Goal: Transaction & Acquisition: Purchase product/service

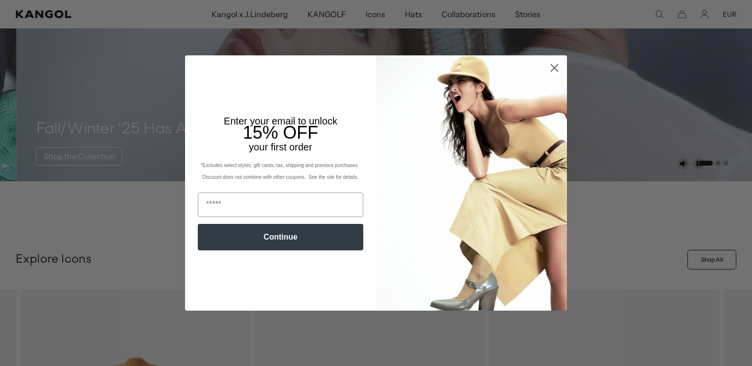
click at [553, 69] on icon "Close dialog" at bounding box center [554, 68] width 7 height 7
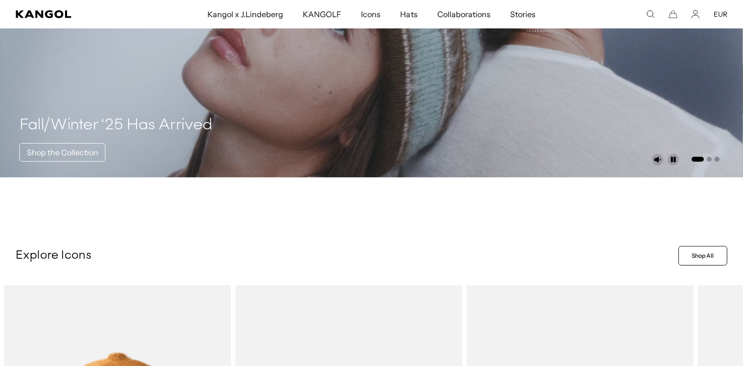
click at [411, 13] on span "Hats" at bounding box center [409, 14] width 17 height 28
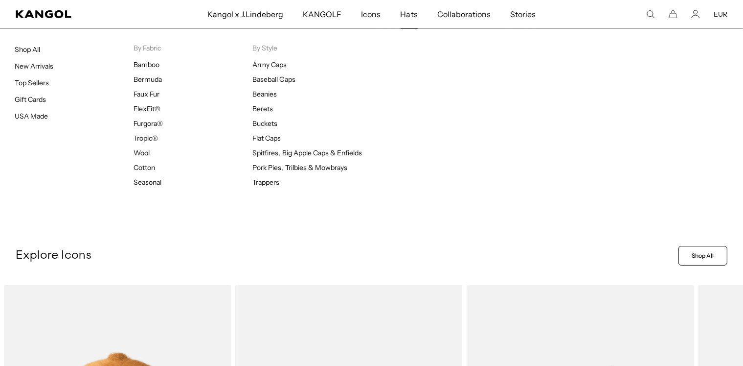
scroll to position [0, 202]
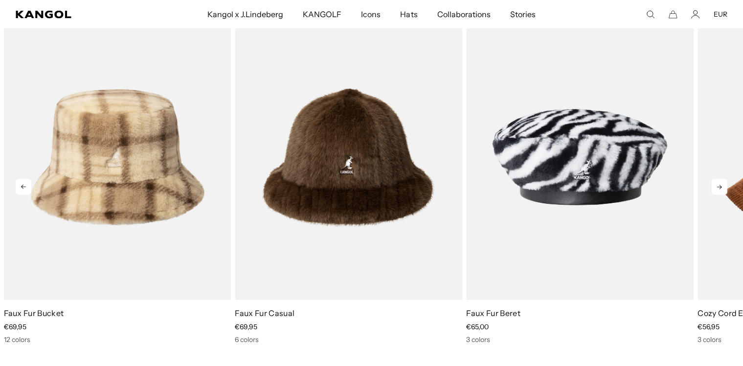
click at [716, 186] on icon at bounding box center [720, 187] width 16 height 16
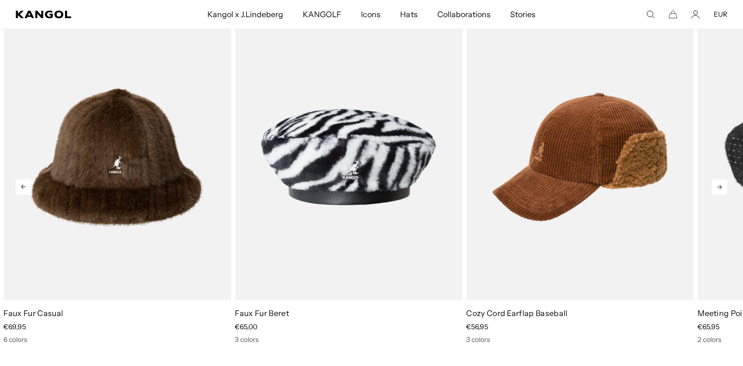
click at [716, 186] on icon at bounding box center [720, 187] width 16 height 16
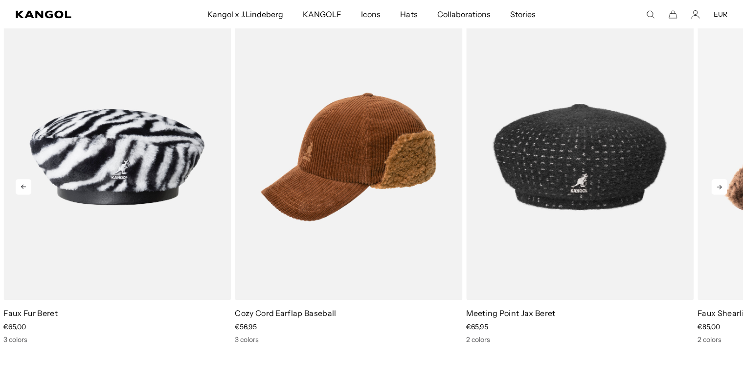
click at [716, 186] on icon at bounding box center [720, 187] width 16 height 16
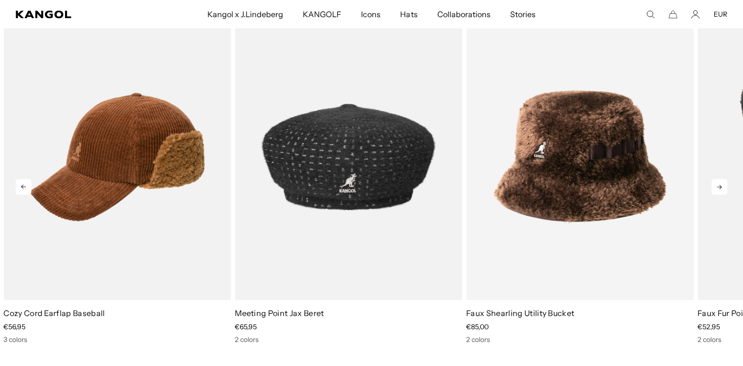
click at [716, 186] on icon at bounding box center [720, 187] width 16 height 16
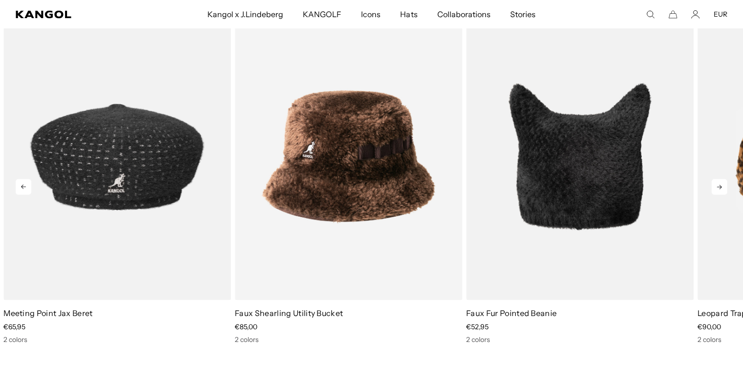
scroll to position [0, 202]
click at [716, 186] on icon at bounding box center [720, 187] width 16 height 16
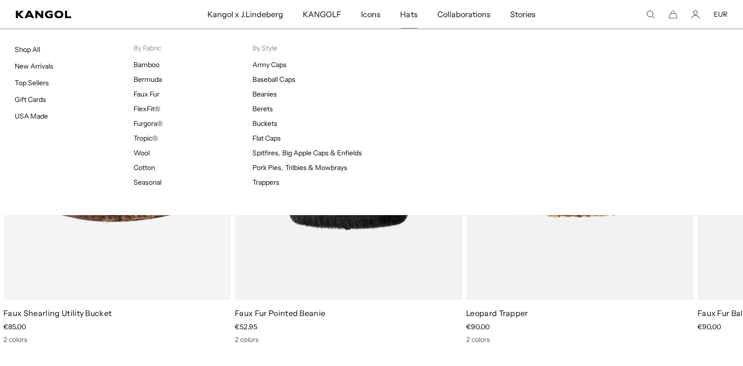
scroll to position [0, 0]
click at [31, 64] on link "New Arrivals" at bounding box center [34, 66] width 39 height 9
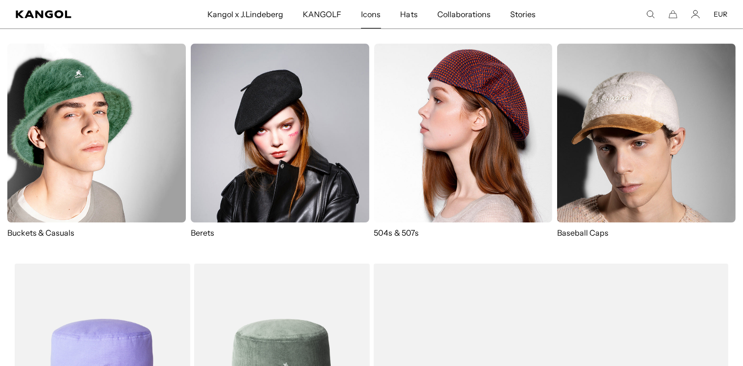
scroll to position [0, 202]
click at [280, 119] on img at bounding box center [280, 133] width 179 height 179
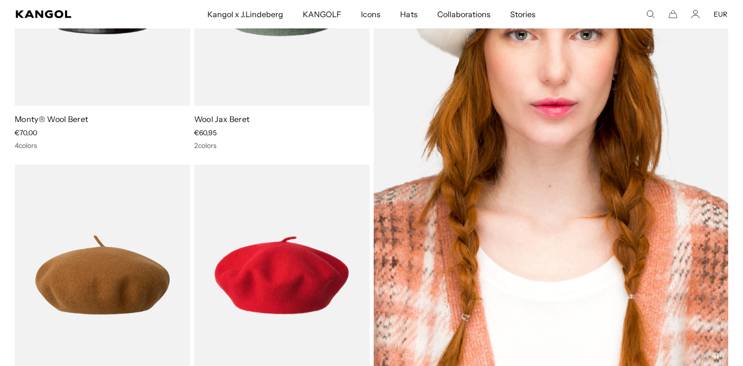
scroll to position [221, 0]
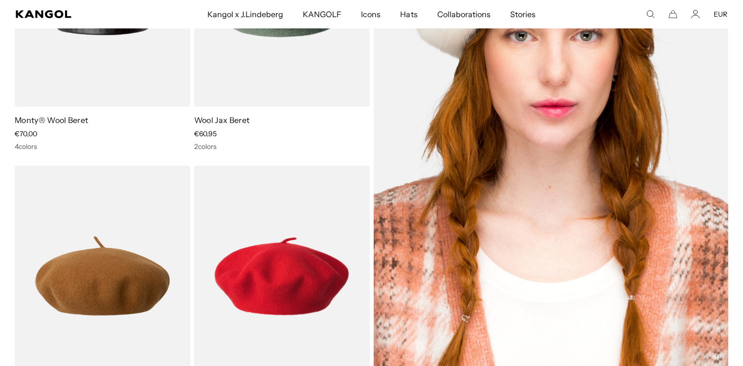
click at [448, 227] on img at bounding box center [551, 136] width 355 height 500
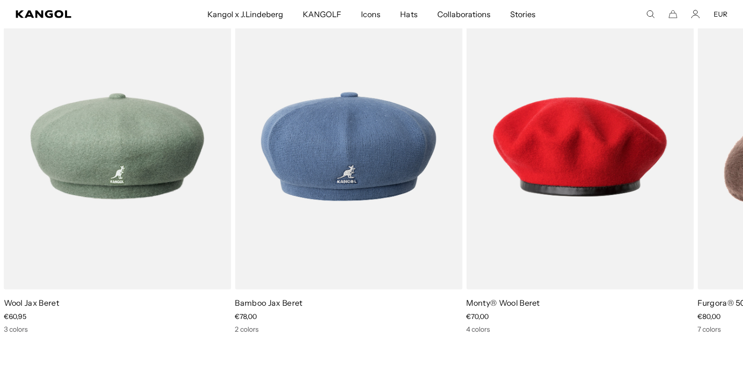
scroll to position [566, 0]
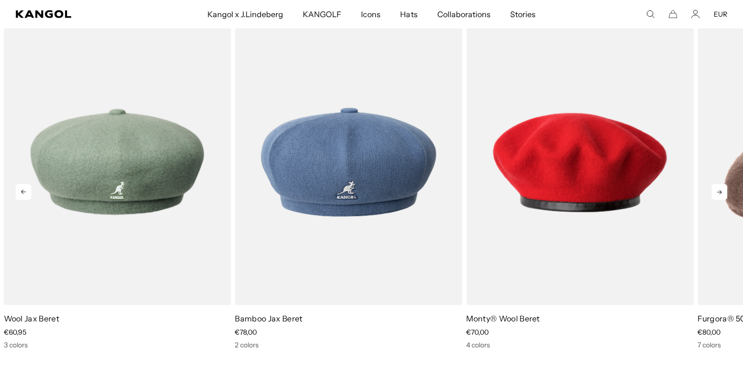
click at [717, 191] on icon at bounding box center [720, 192] width 16 height 16
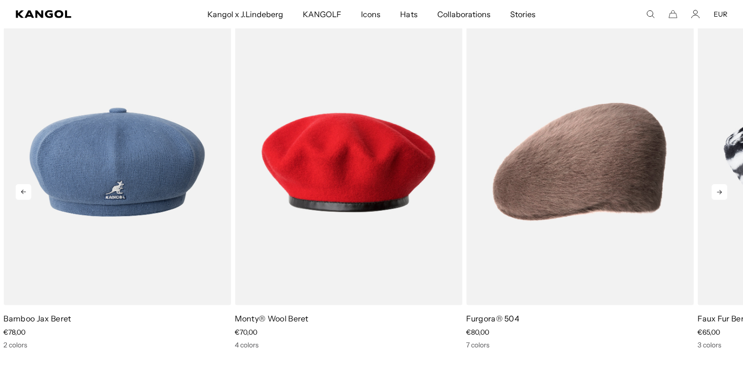
scroll to position [0, 0]
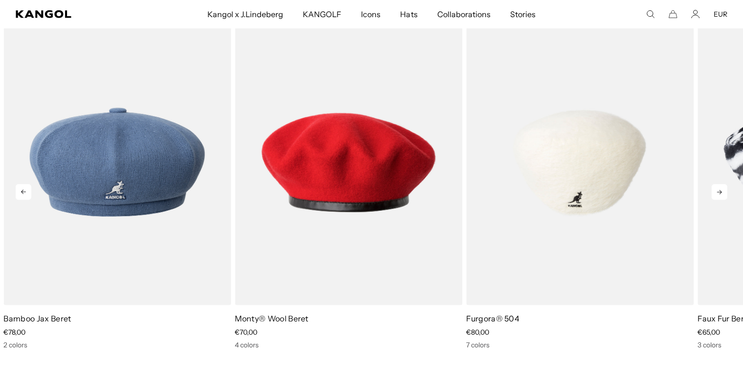
click at [613, 167] on img "4 of 5" at bounding box center [580, 162] width 228 height 286
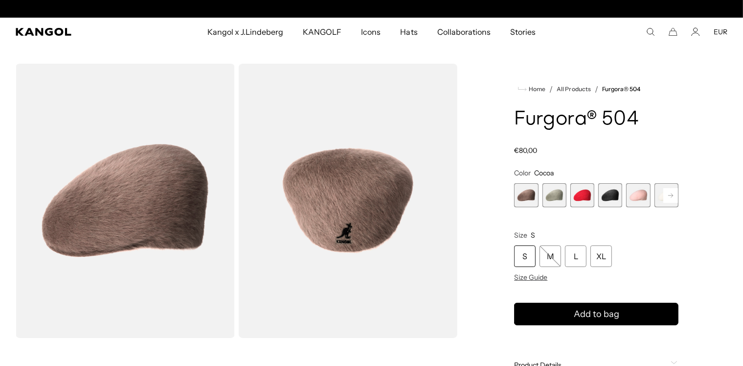
scroll to position [0, 202]
click at [548, 194] on span "2 of 7" at bounding box center [555, 195] width 24 height 24
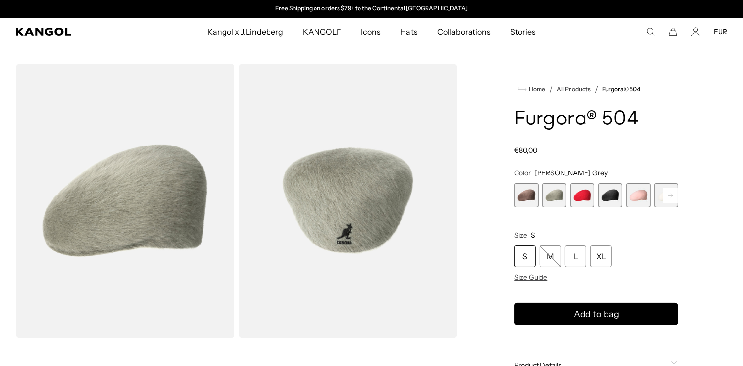
click at [530, 190] on span "1 of 7" at bounding box center [526, 195] width 24 height 24
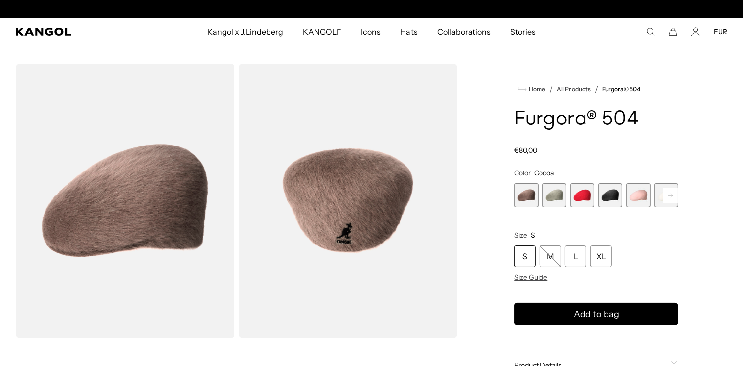
click at [669, 190] on rect at bounding box center [671, 195] width 15 height 15
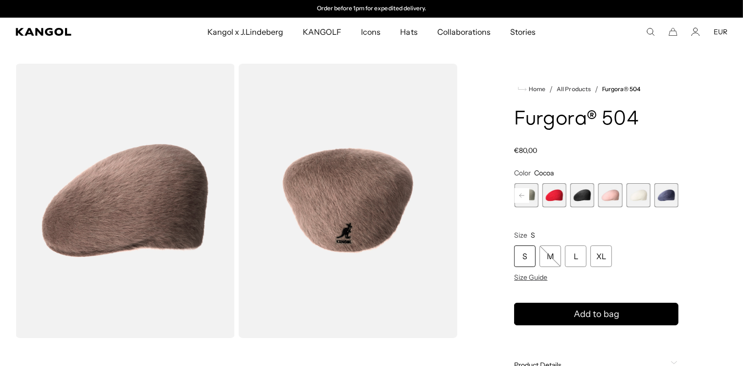
click at [669, 190] on span "7 of 7" at bounding box center [667, 195] width 24 height 24
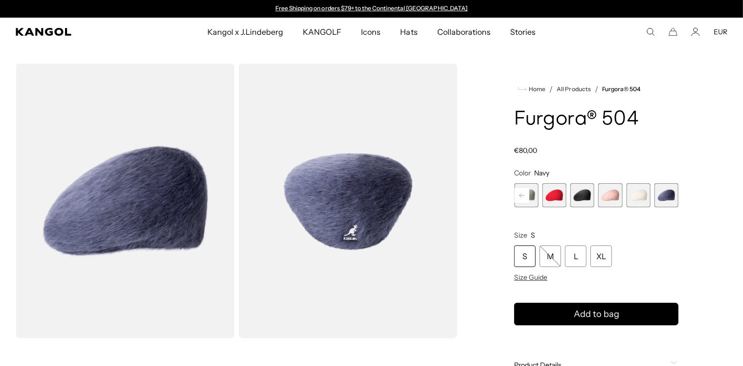
click at [585, 199] on span "4 of 7" at bounding box center [583, 195] width 24 height 24
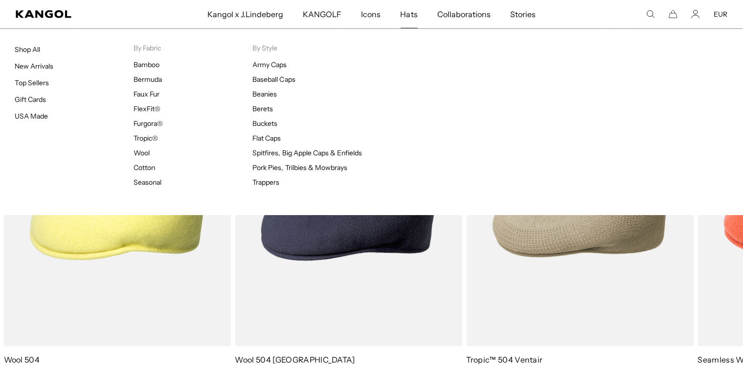
click at [404, 15] on span "Hats" at bounding box center [409, 14] width 17 height 28
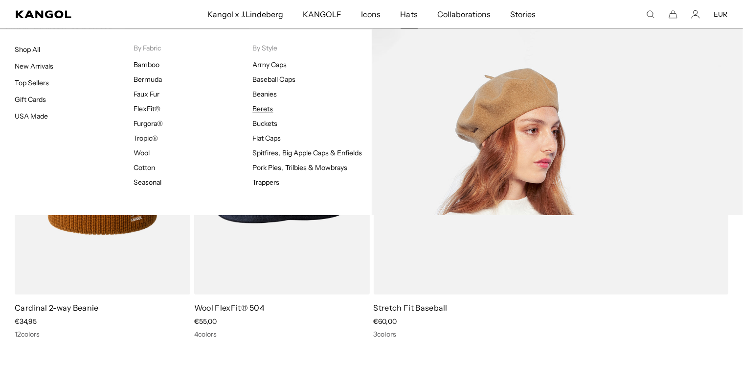
click at [262, 105] on link "Berets" at bounding box center [263, 108] width 21 height 9
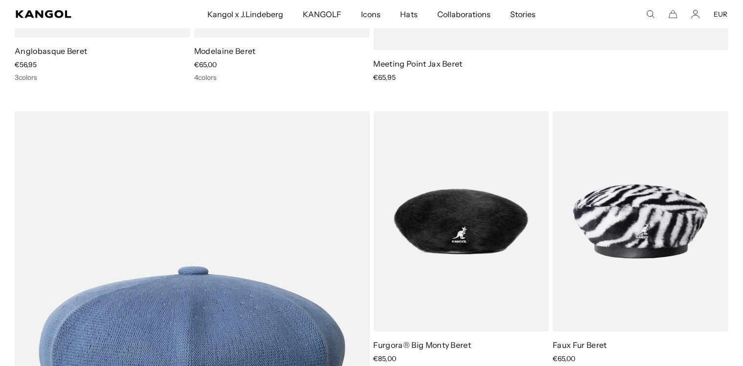
scroll to position [0, 202]
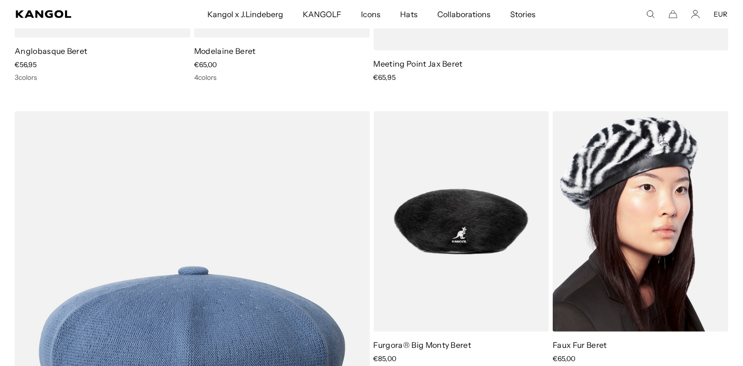
click at [595, 216] on img at bounding box center [641, 221] width 176 height 220
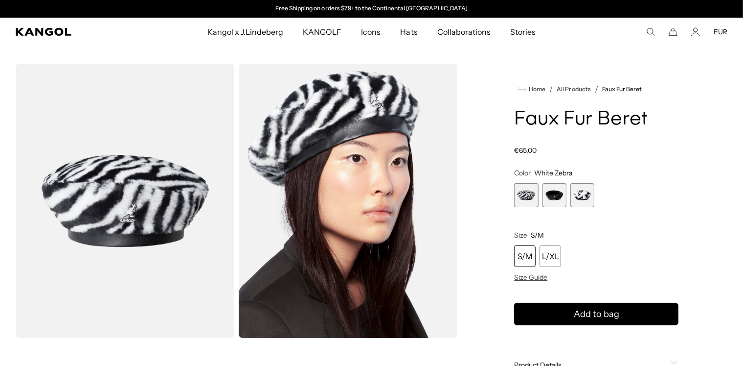
click at [583, 195] on span "3 of 3" at bounding box center [583, 195] width 24 height 24
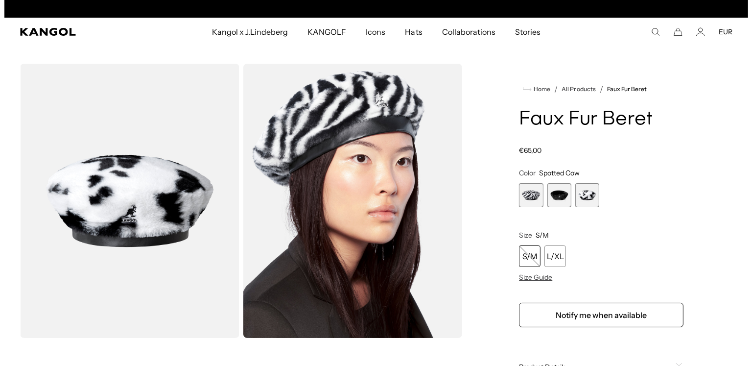
scroll to position [0, 202]
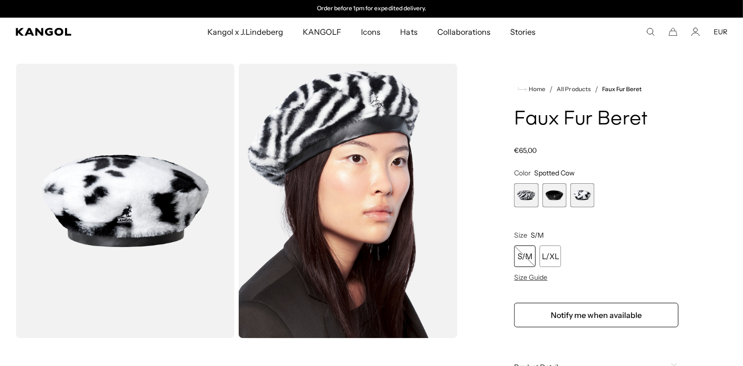
click at [524, 252] on div "S/M" at bounding box center [525, 256] width 22 height 22
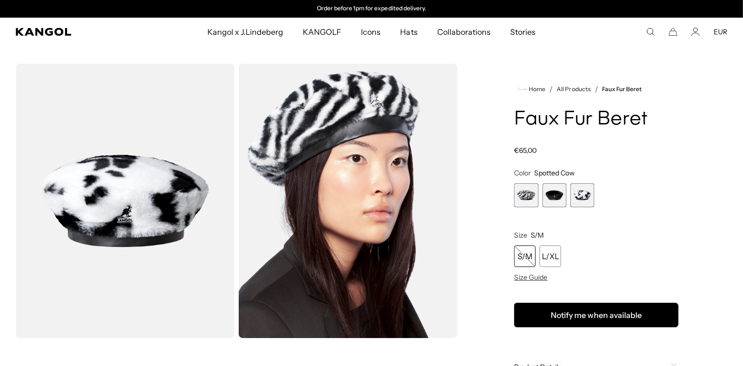
click at [570, 316] on button "Notify me when available" at bounding box center [596, 314] width 164 height 24
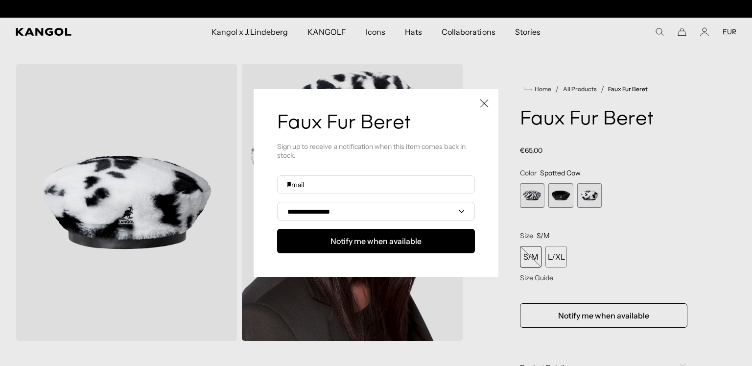
scroll to position [0, 0]
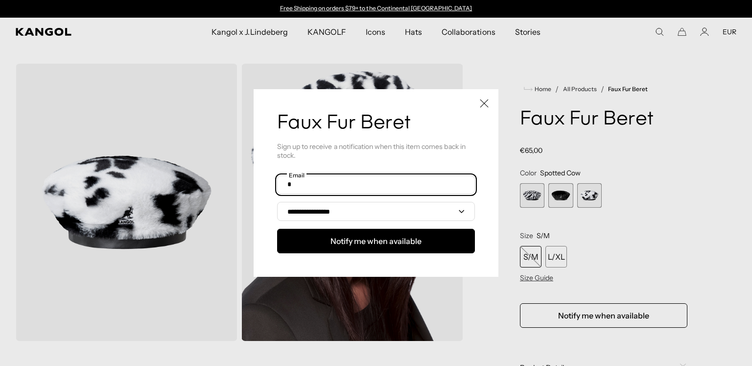
click at [365, 184] on input "text" at bounding box center [376, 184] width 198 height 19
type input "**********"
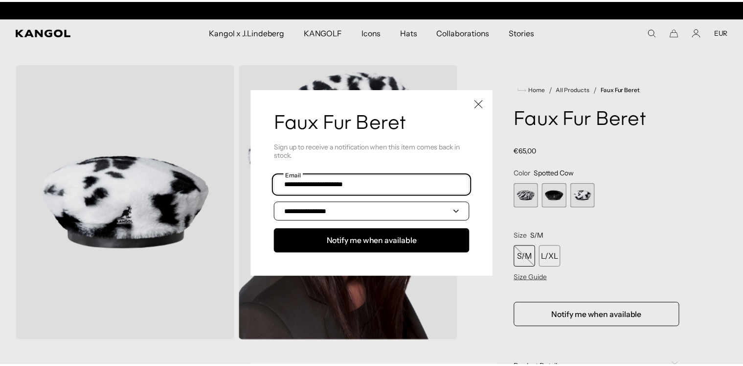
scroll to position [0, 202]
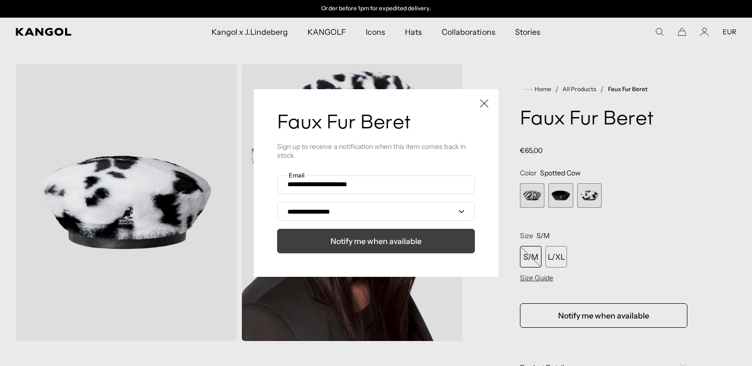
click at [339, 238] on span "Notify me when available" at bounding box center [375, 241] width 91 height 12
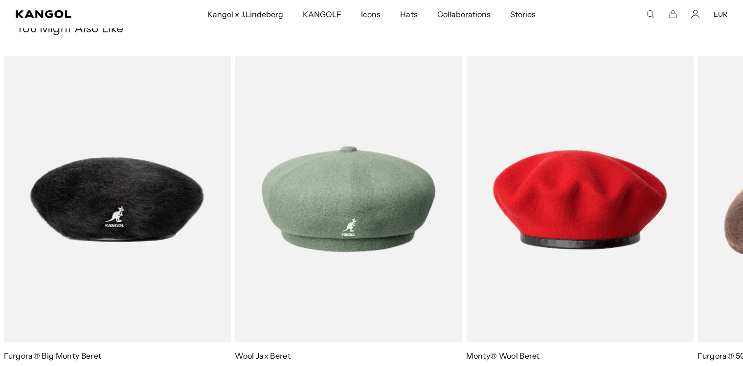
scroll to position [0, 0]
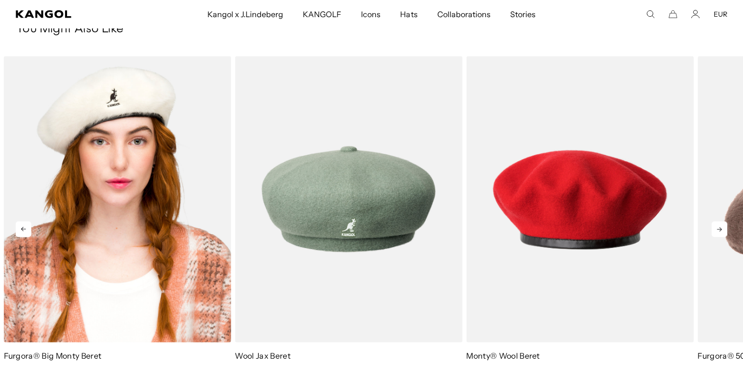
click at [149, 192] on img "1 of 5" at bounding box center [118, 199] width 228 height 286
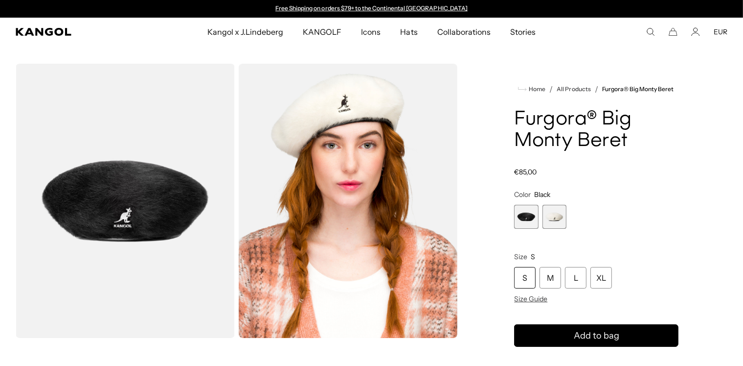
click at [524, 212] on span "1 of 2" at bounding box center [526, 217] width 24 height 24
